Goal: Entertainment & Leisure: Consume media (video, audio)

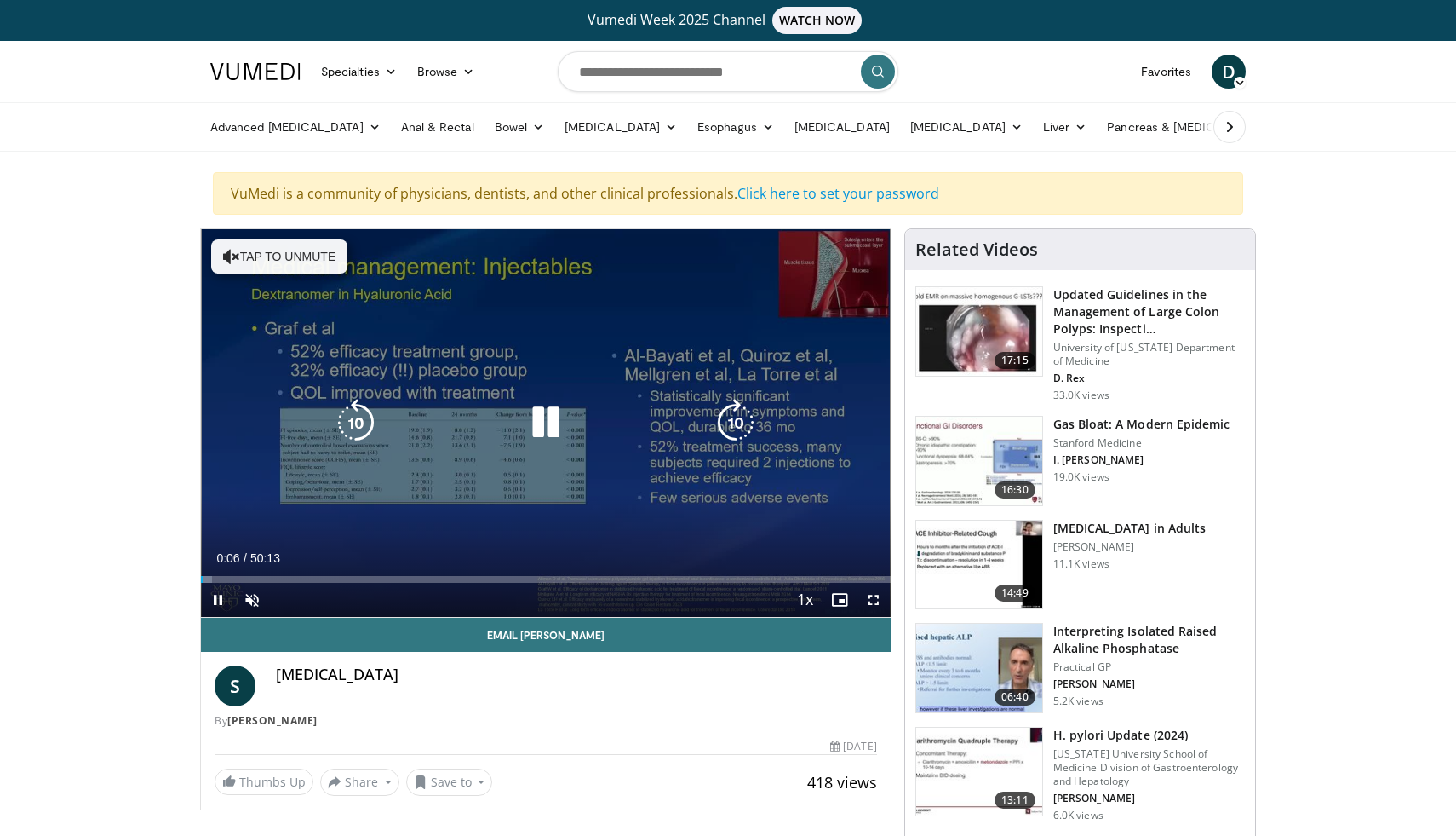
click at [535, 473] on div "10 seconds Tap to unmute" at bounding box center [545, 422] width 690 height 387
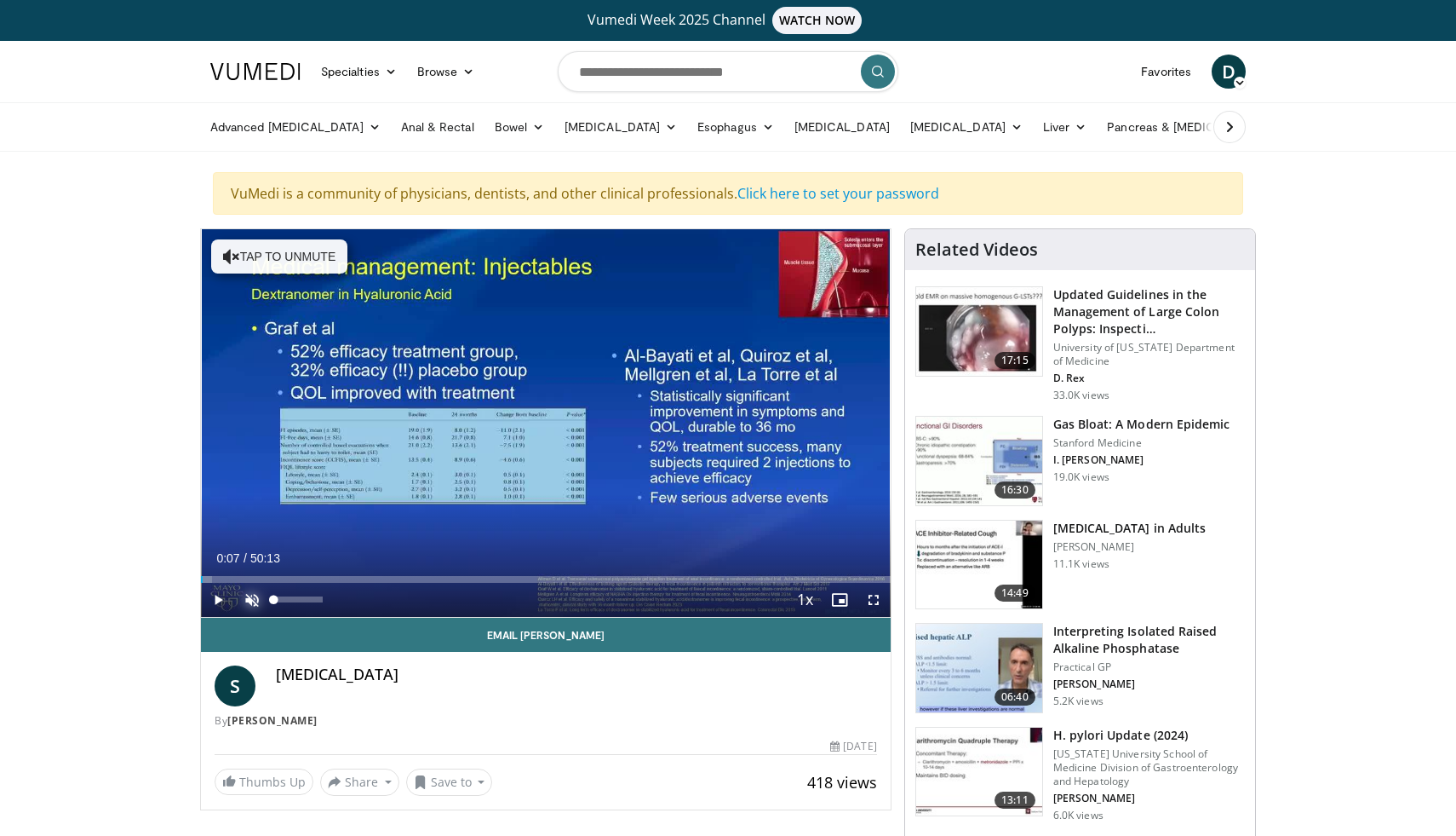
click at [257, 600] on span "Video Player" at bounding box center [252, 599] width 34 height 34
click at [222, 600] on span "Video Player" at bounding box center [217, 599] width 34 height 34
